Goal: Task Accomplishment & Management: Manage account settings

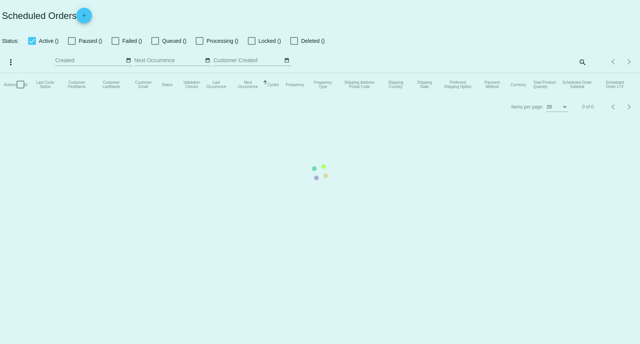
checkbox input "true"
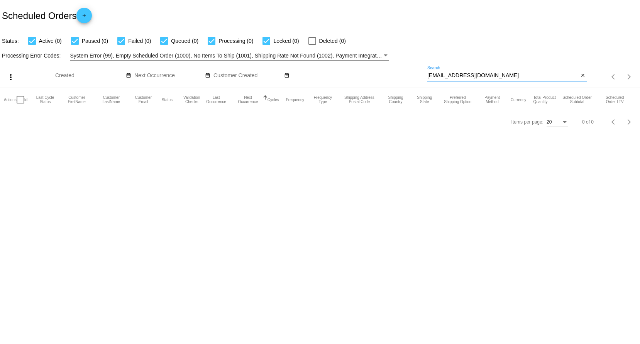
drag, startPoint x: 502, startPoint y: 73, endPoint x: 391, endPoint y: 60, distance: 111.9
click at [391, 60] on app-dashboard-scheduled-orders "Scheduled Orders add Status: Active (0) Paused (0) Failed (0) Queued (0) Proces…" at bounding box center [320, 66] width 640 height 133
paste input "[EMAIL_ADDRESS][DOMAIN_NAME]"
type input "[EMAIL_ADDRESS][DOMAIN_NAME]"
click at [504, 75] on input "[EMAIL_ADDRESS][DOMAIN_NAME]" at bounding box center [502, 76] width 151 height 6
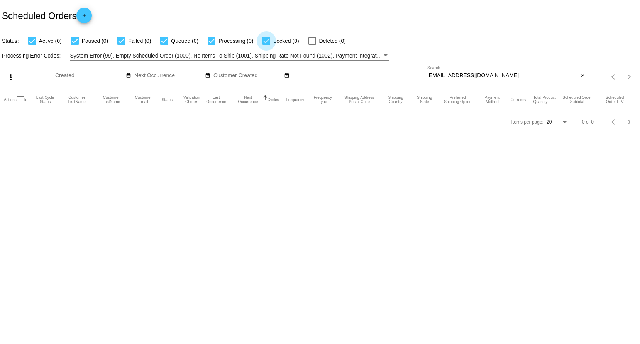
click at [268, 44] on div at bounding box center [266, 41] width 8 height 8
click at [266, 45] on input "Locked (0)" at bounding box center [266, 45] width 0 height 0
checkbox input "false"
